Goal: Task Accomplishment & Management: Complete application form

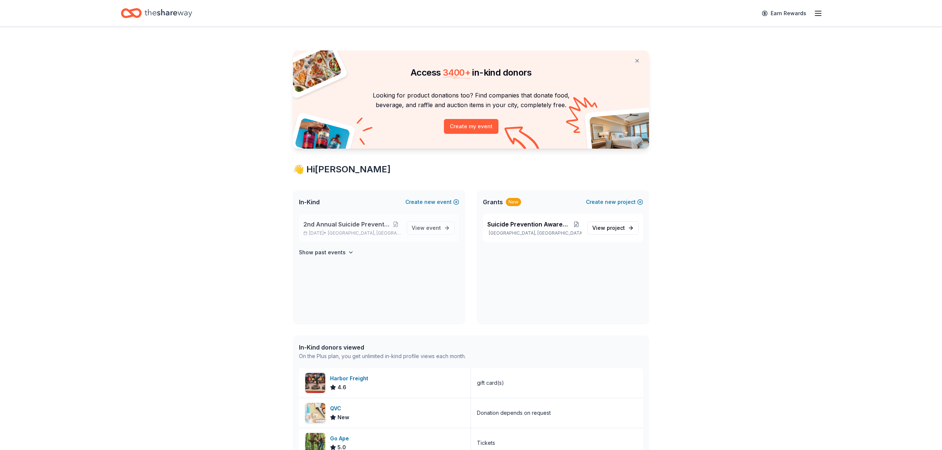
click at [325, 228] on span "2nd Annual Suicide Prevention Fundraiser" at bounding box center [346, 224] width 87 height 9
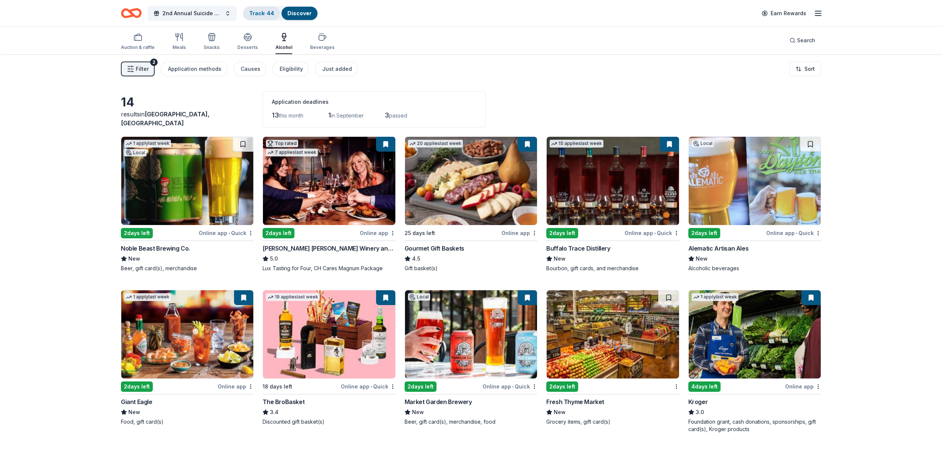
click at [264, 11] on link "Track · 44" at bounding box center [261, 13] width 25 height 6
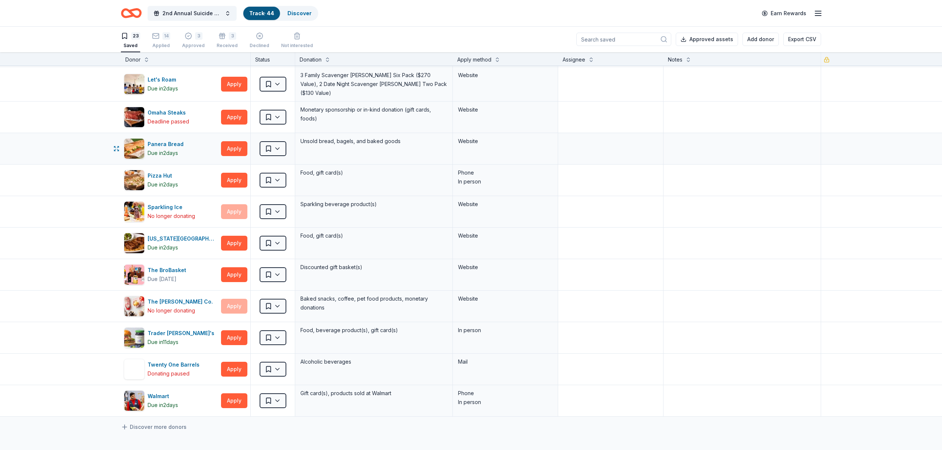
scroll to position [395, 0]
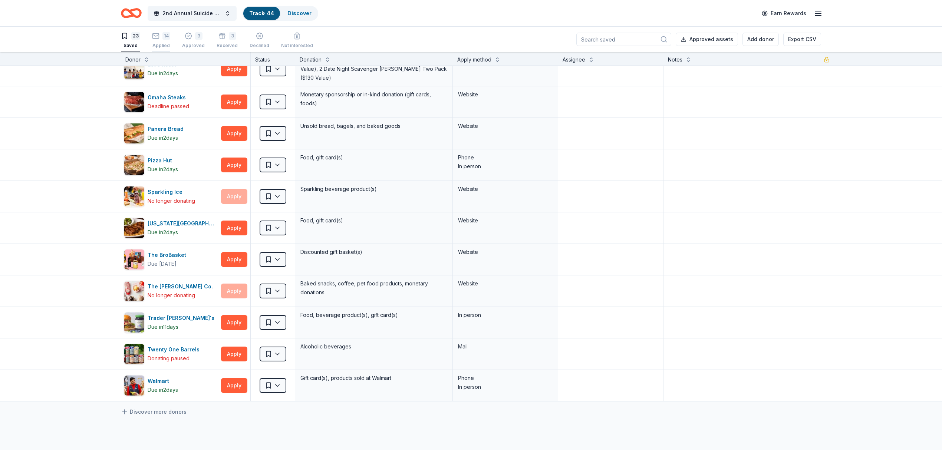
click at [162, 41] on div "14 Applied" at bounding box center [161, 40] width 18 height 16
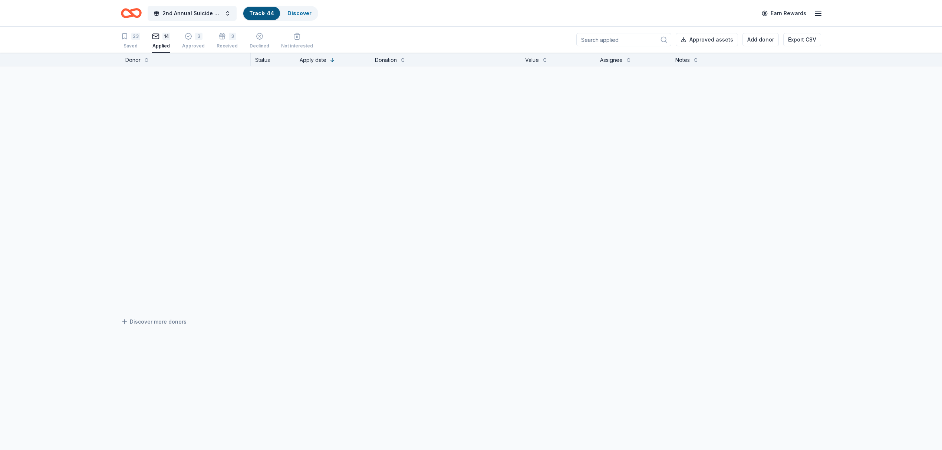
scroll to position [107, 0]
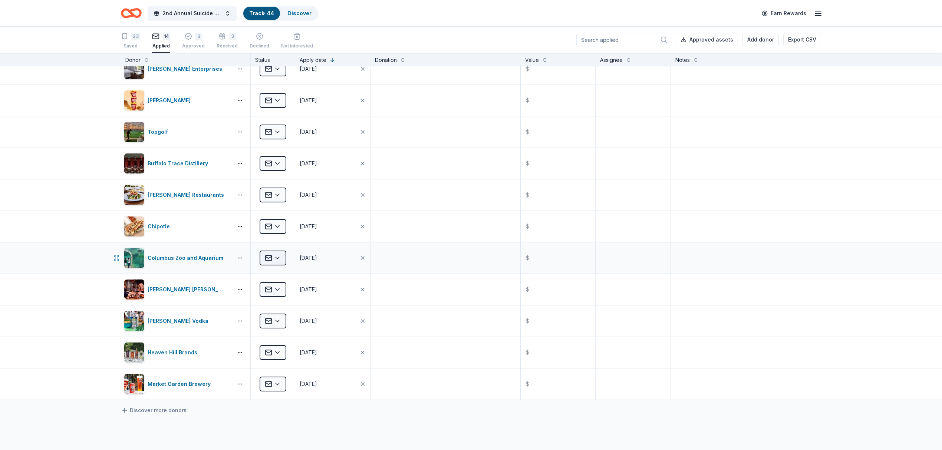
click at [274, 258] on html "2nd Annual Suicide Prevention Fundraiser Track · 44 Discover Earn Rewards 23 Sa…" at bounding box center [471, 225] width 942 height 450
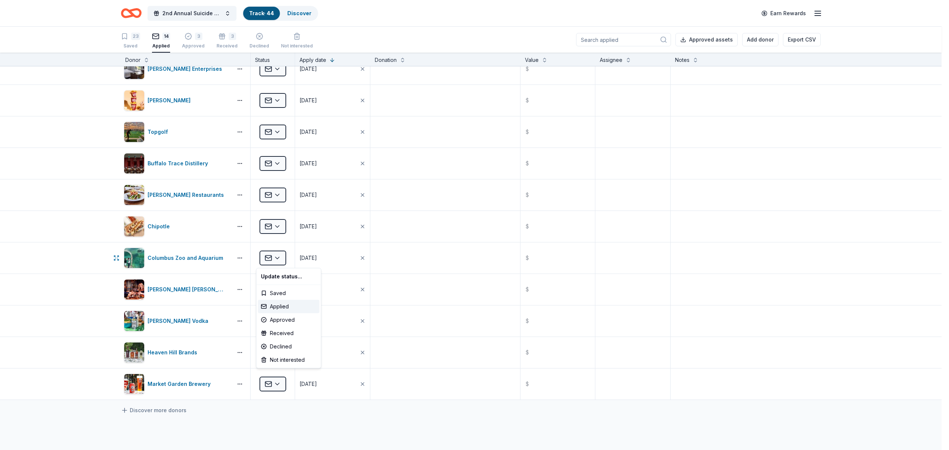
click at [278, 259] on html "2nd Annual Suicide Prevention Fundraiser Track · 44 Discover Earn Rewards 23 Sa…" at bounding box center [474, 225] width 949 height 450
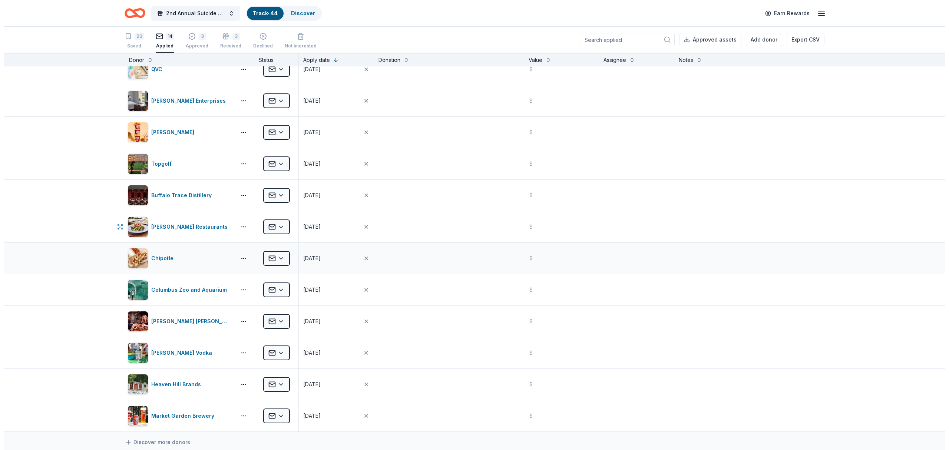
scroll to position [58, 0]
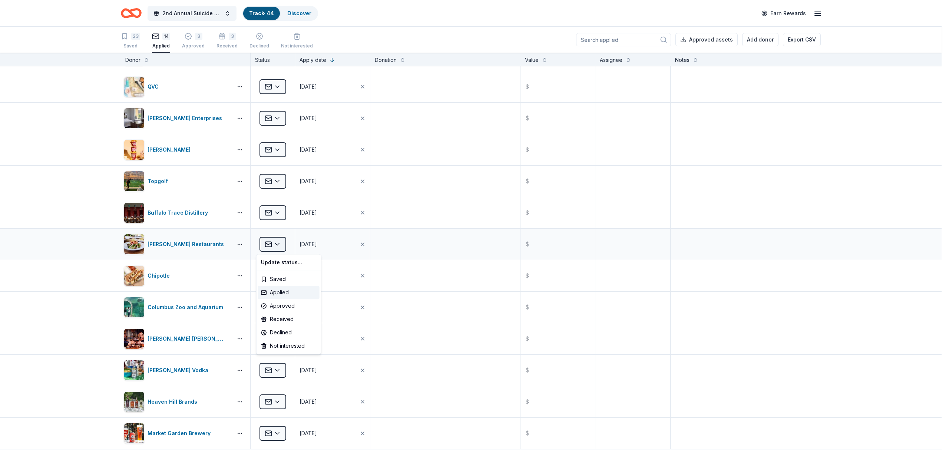
click at [274, 242] on html "2nd Annual Suicide Prevention Fundraiser Track · 44 Discover Earn Rewards 23 Sa…" at bounding box center [474, 225] width 949 height 450
click at [298, 328] on div "Declined" at bounding box center [289, 332] width 62 height 13
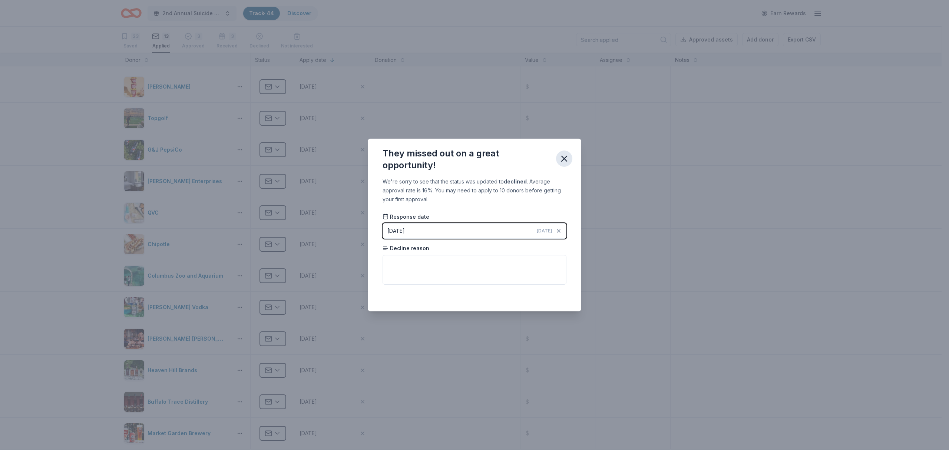
click at [570, 156] on button "button" at bounding box center [564, 158] width 16 height 16
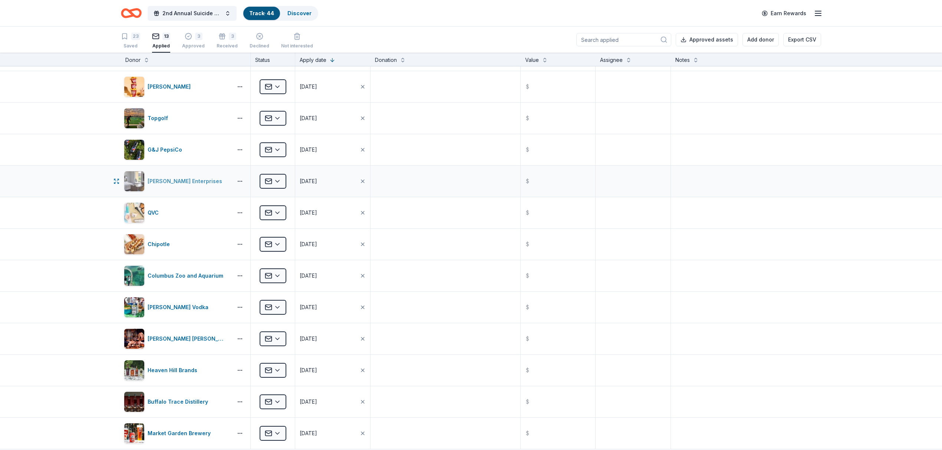
scroll to position [0, 0]
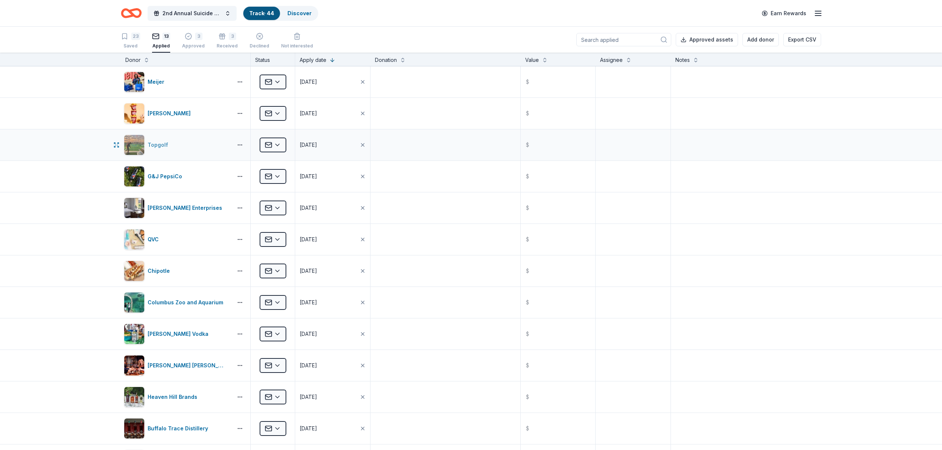
click at [168, 142] on div "Topgolf" at bounding box center [177, 145] width 106 height 21
click at [158, 79] on div "Meijer" at bounding box center [158, 81] width 20 height 9
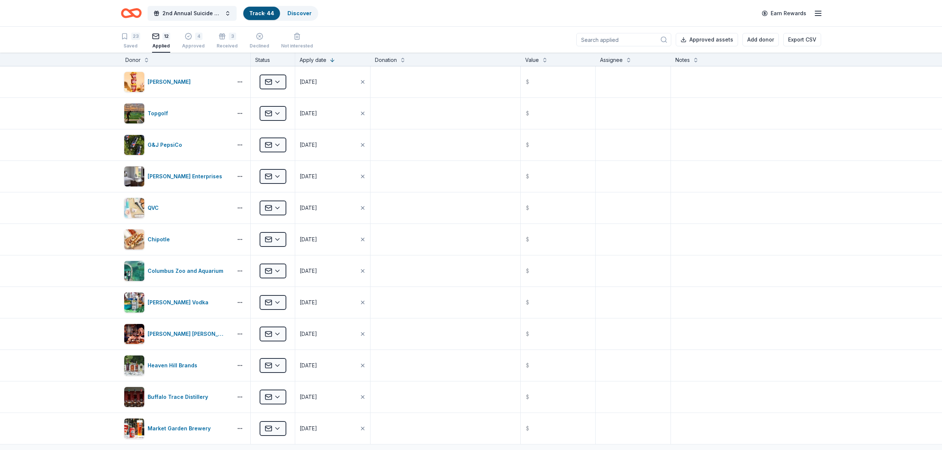
click at [135, 10] on icon "Home" at bounding box center [134, 12] width 11 height 7
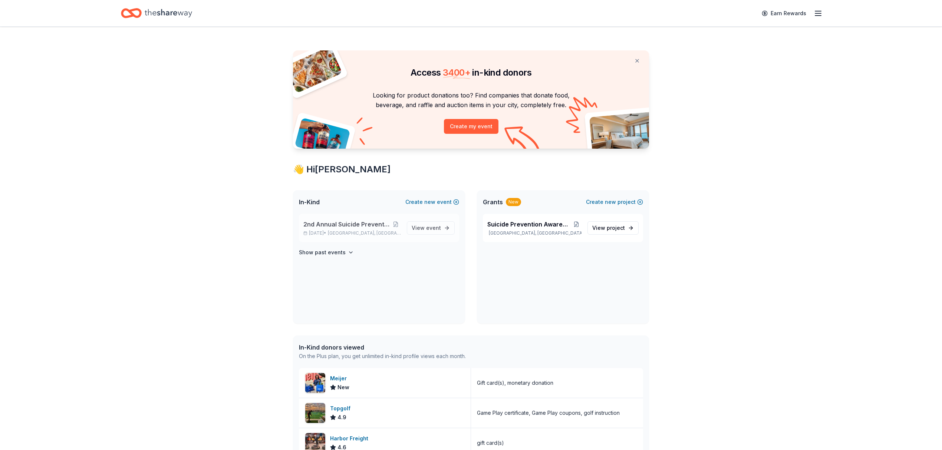
click at [352, 228] on span "2nd Annual Suicide Prevention Fundraiser" at bounding box center [346, 224] width 87 height 9
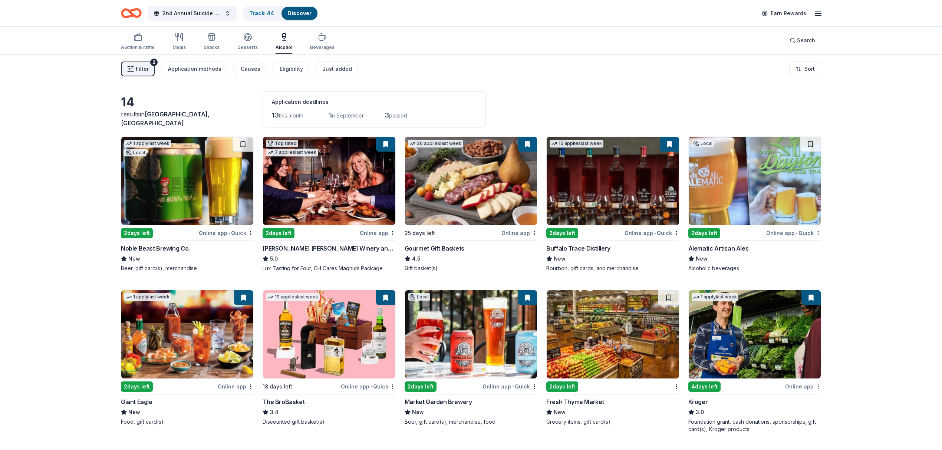
click at [721, 202] on img at bounding box center [754, 181] width 132 height 88
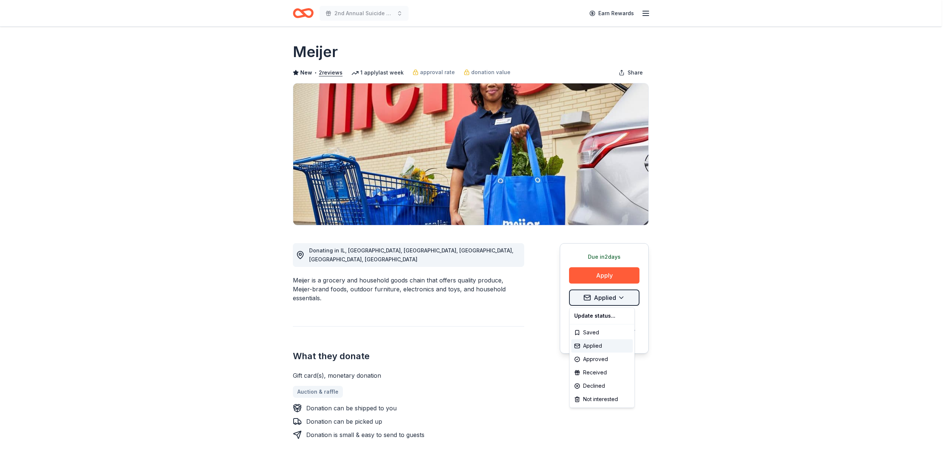
click at [622, 297] on html "2nd Annual Suicide Prevention Fundraiser Earn Rewards Due [DATE] Share Meijer N…" at bounding box center [474, 225] width 949 height 450
click at [608, 359] on div "Approved" at bounding box center [602, 359] width 62 height 13
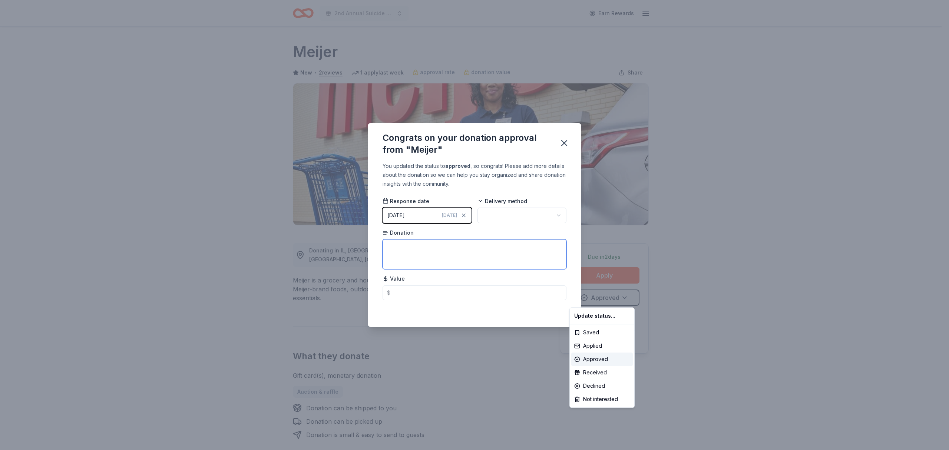
drag, startPoint x: 442, startPoint y: 248, endPoint x: 404, endPoint y: 289, distance: 56.4
click at [442, 248] on html "2nd Annual Suicide Prevention Fundraiser Earn Rewards Due [DATE] Share Meijer N…" at bounding box center [474, 225] width 949 height 450
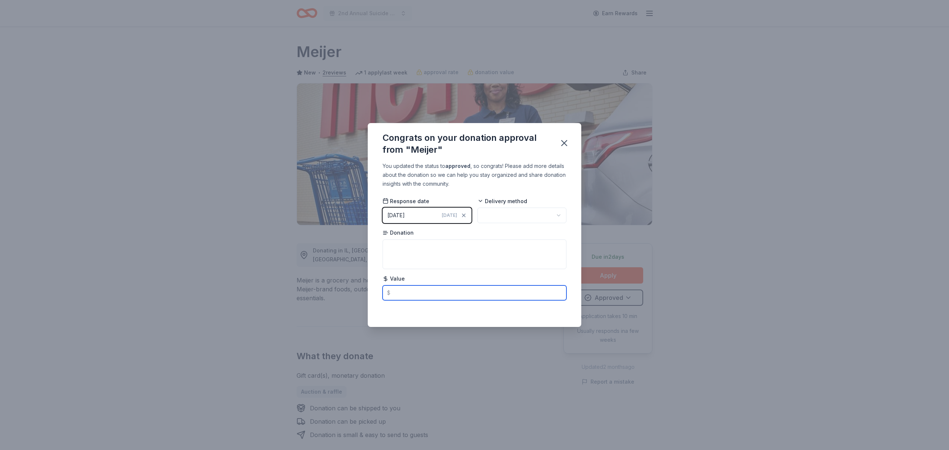
click at [399, 293] on input "text" at bounding box center [475, 292] width 184 height 15
type input "250.00"
click at [568, 142] on icon "button" at bounding box center [564, 143] width 10 height 10
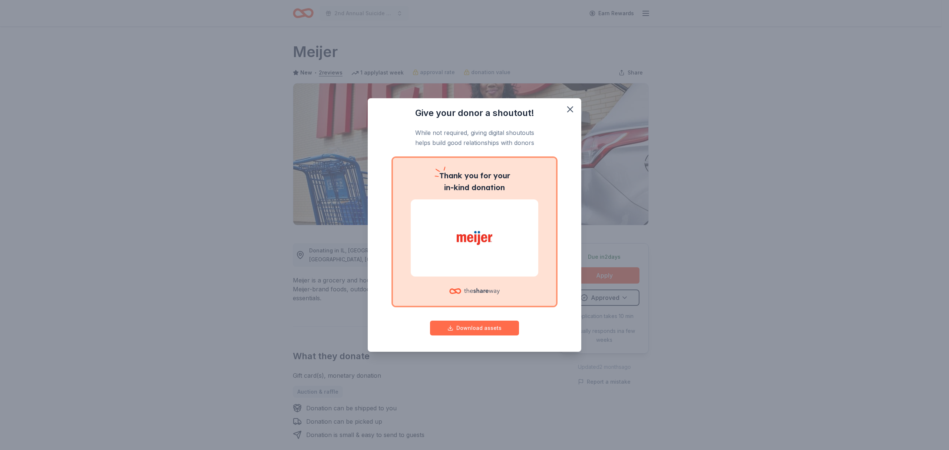
click at [489, 328] on button "Download assets" at bounding box center [474, 328] width 89 height 15
click at [573, 107] on icon "button" at bounding box center [570, 109] width 10 height 10
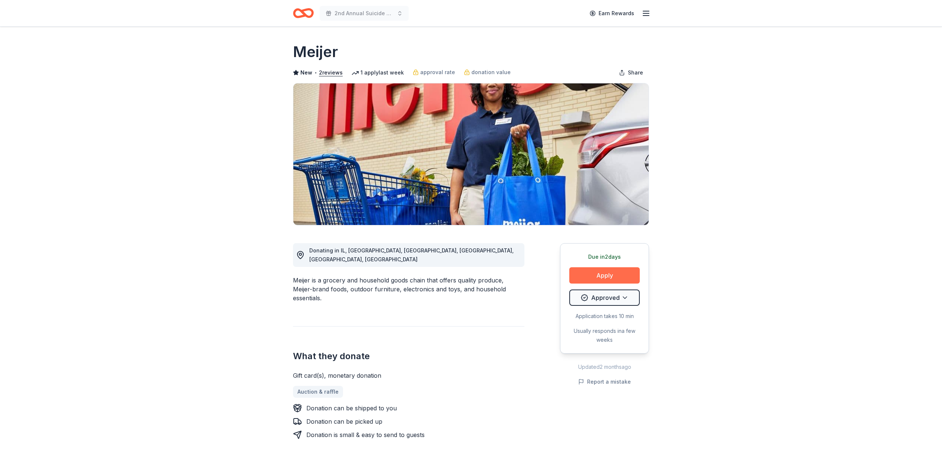
click at [607, 275] on button "Apply" at bounding box center [604, 275] width 70 height 16
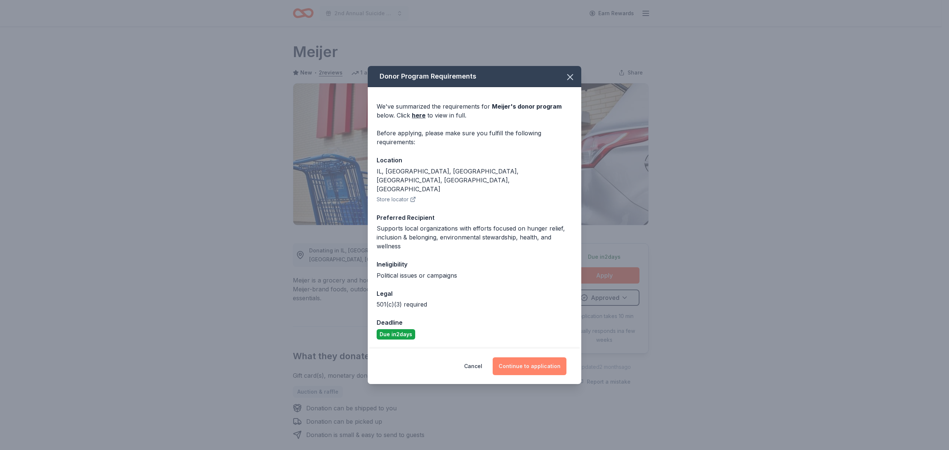
click at [527, 360] on button "Continue to application" at bounding box center [530, 366] width 74 height 18
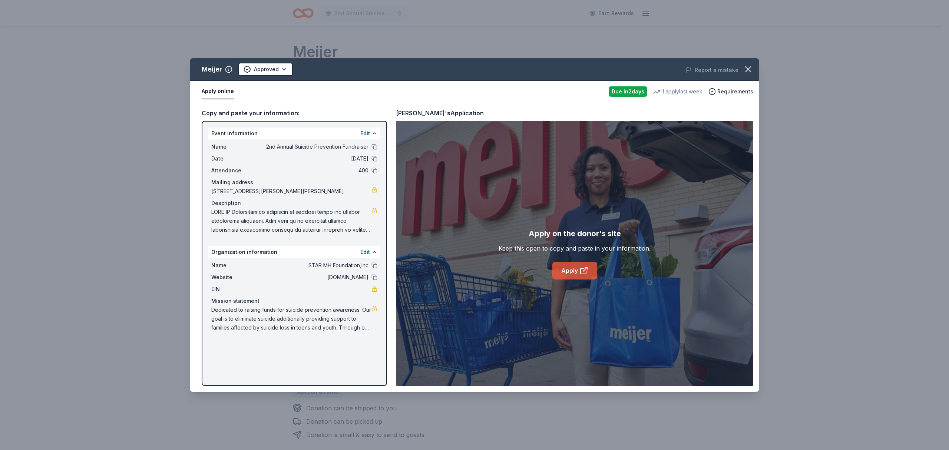
click at [571, 266] on link "Apply" at bounding box center [574, 271] width 45 height 18
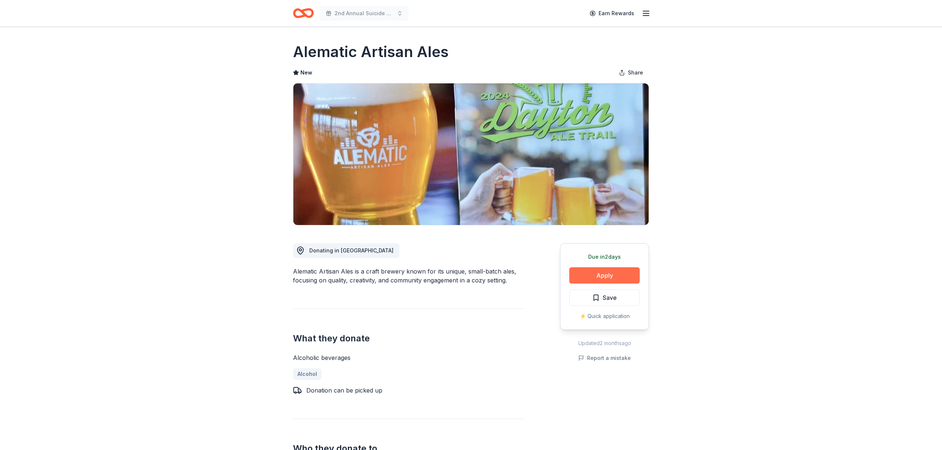
click at [591, 270] on button "Apply" at bounding box center [604, 275] width 70 height 16
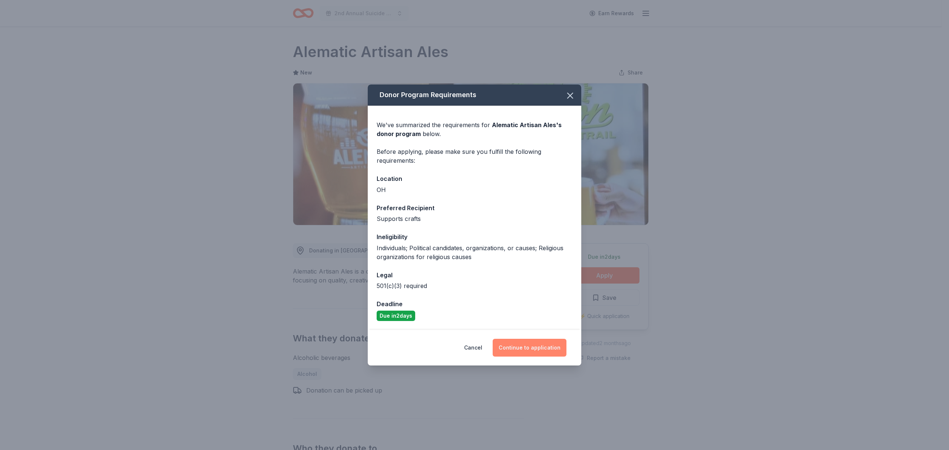
click at [518, 346] on button "Continue to application" at bounding box center [530, 348] width 74 height 18
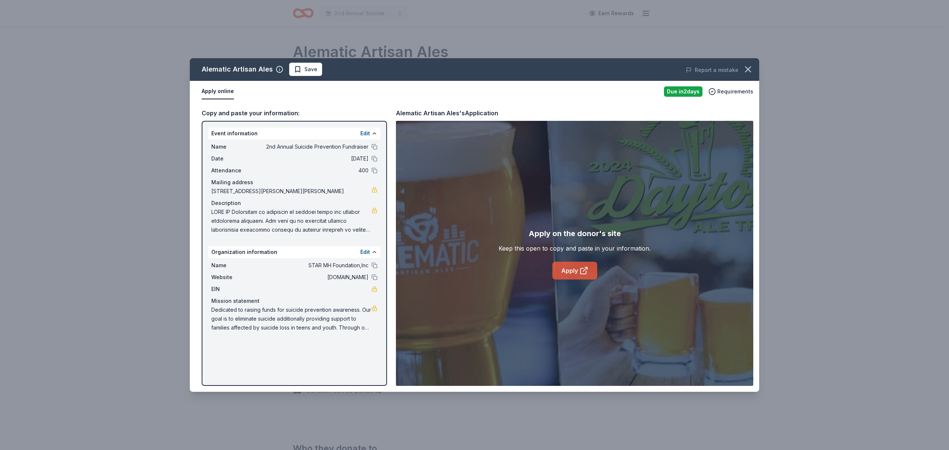
click at [568, 270] on link "Apply" at bounding box center [574, 271] width 45 height 18
click at [744, 67] on icon "button" at bounding box center [748, 69] width 10 height 10
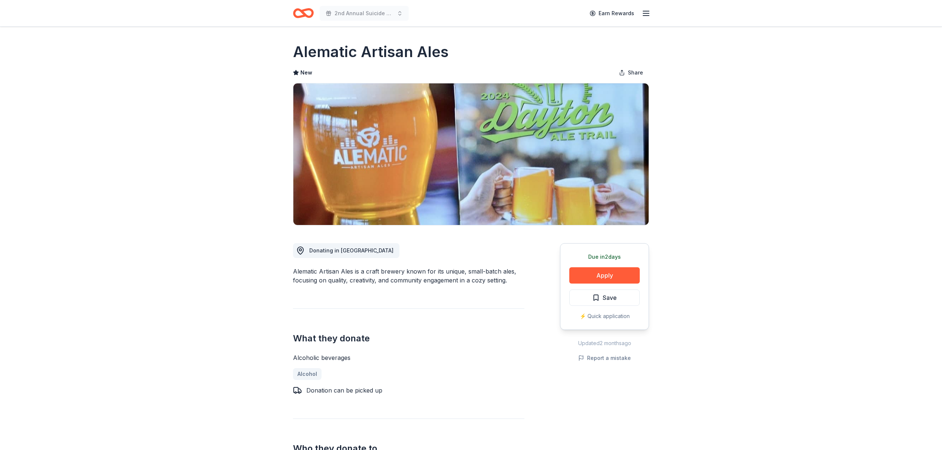
click at [312, 6] on icon "Home" at bounding box center [303, 12] width 21 height 17
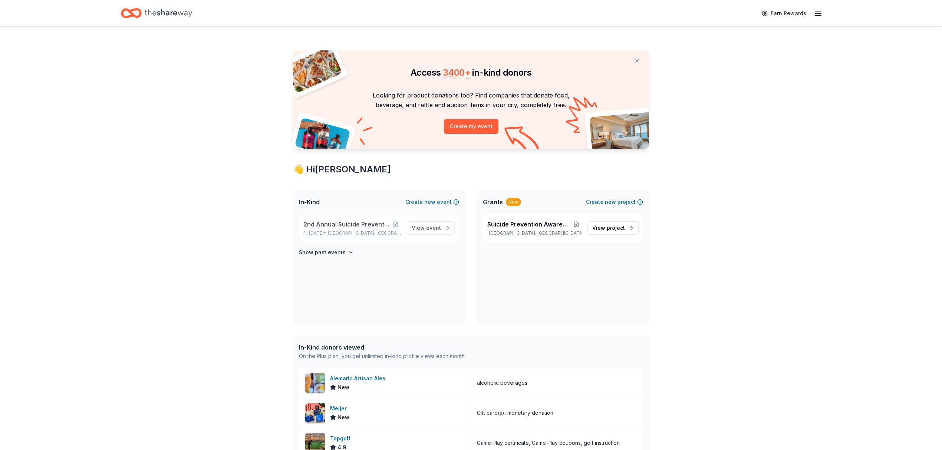
click at [363, 231] on span "Lancaster, OH" at bounding box center [364, 233] width 73 height 6
